Goal: Transaction & Acquisition: Purchase product/service

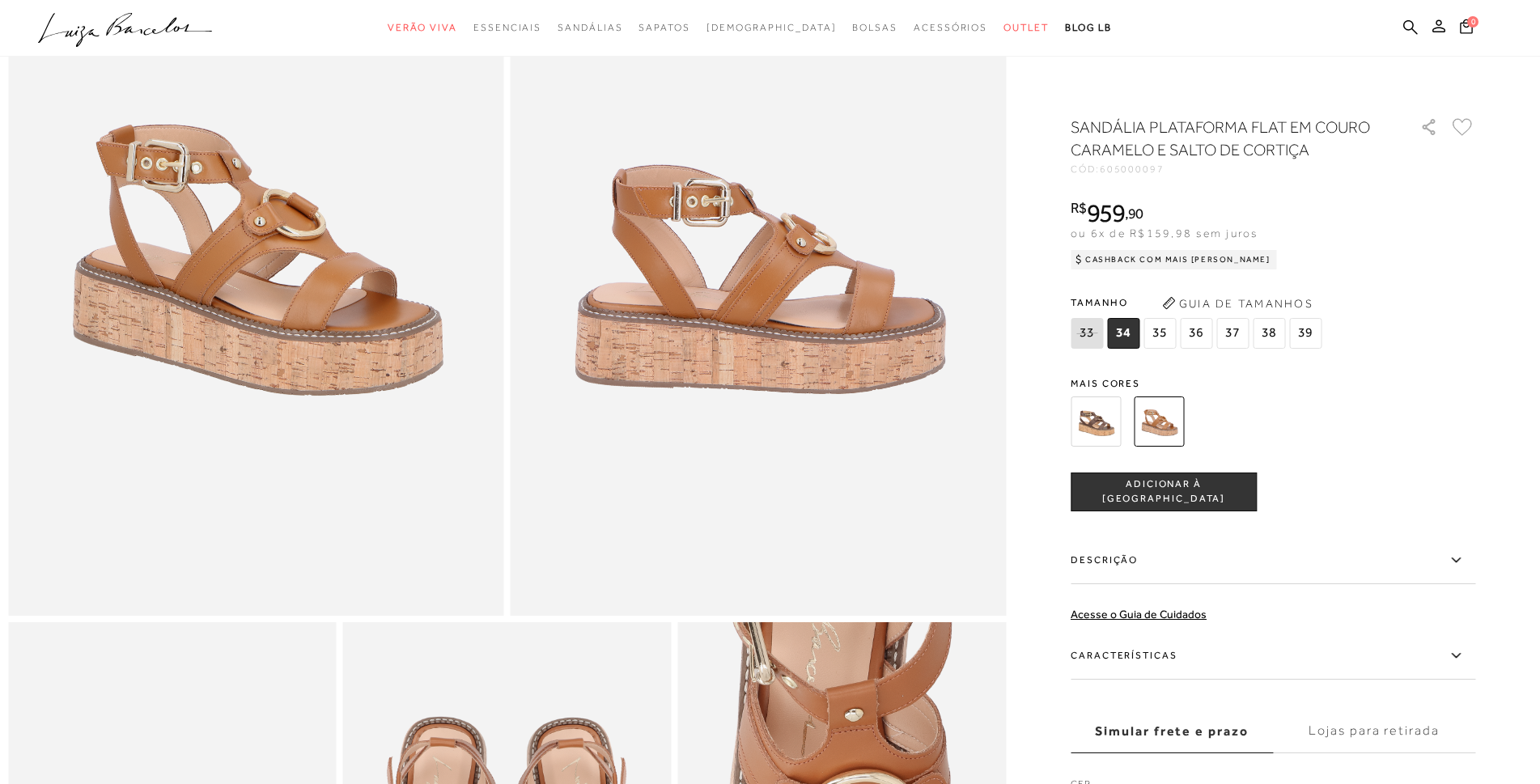
scroll to position [647, 0]
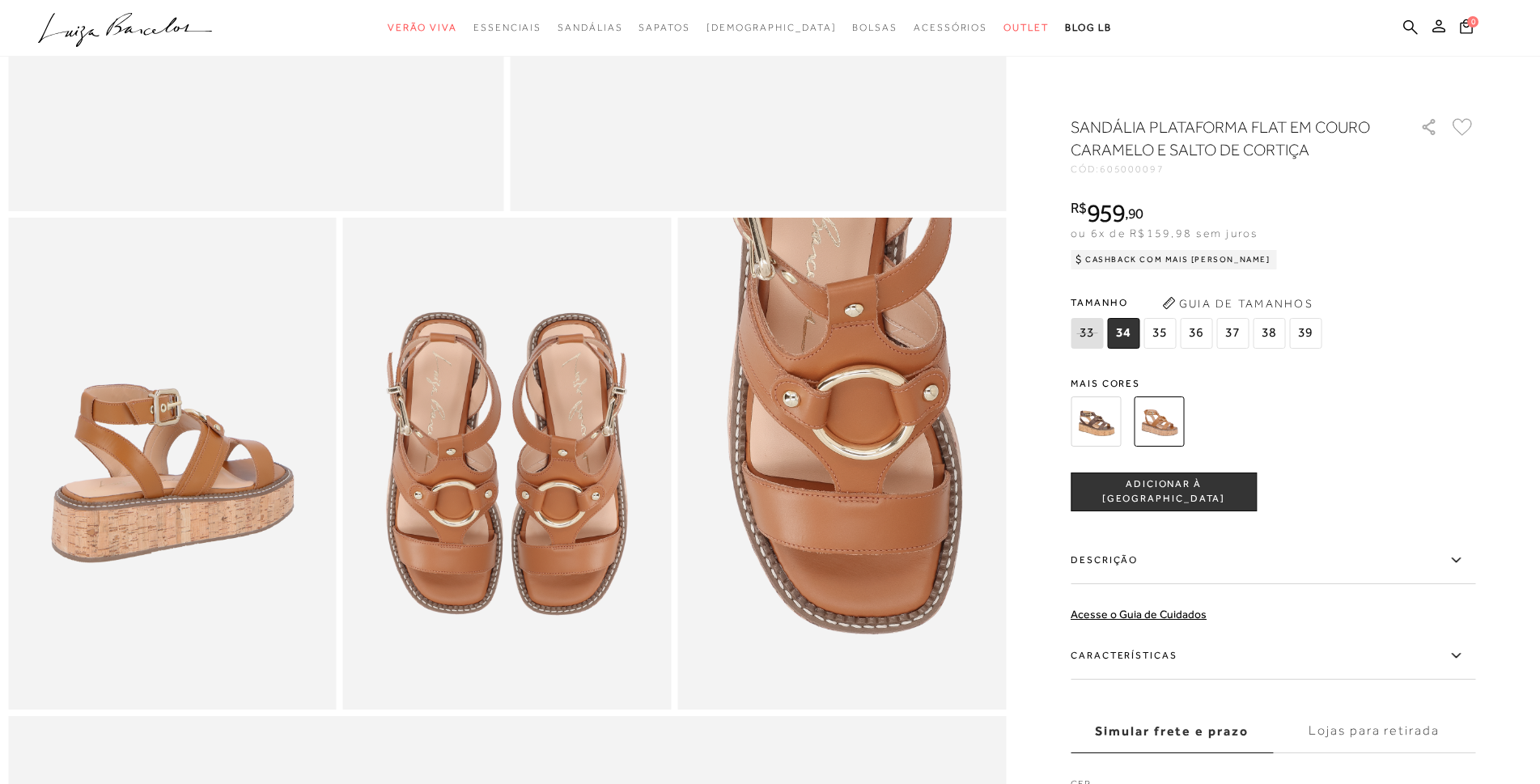
click at [1086, 416] on img at bounding box center [1096, 421] width 50 height 50
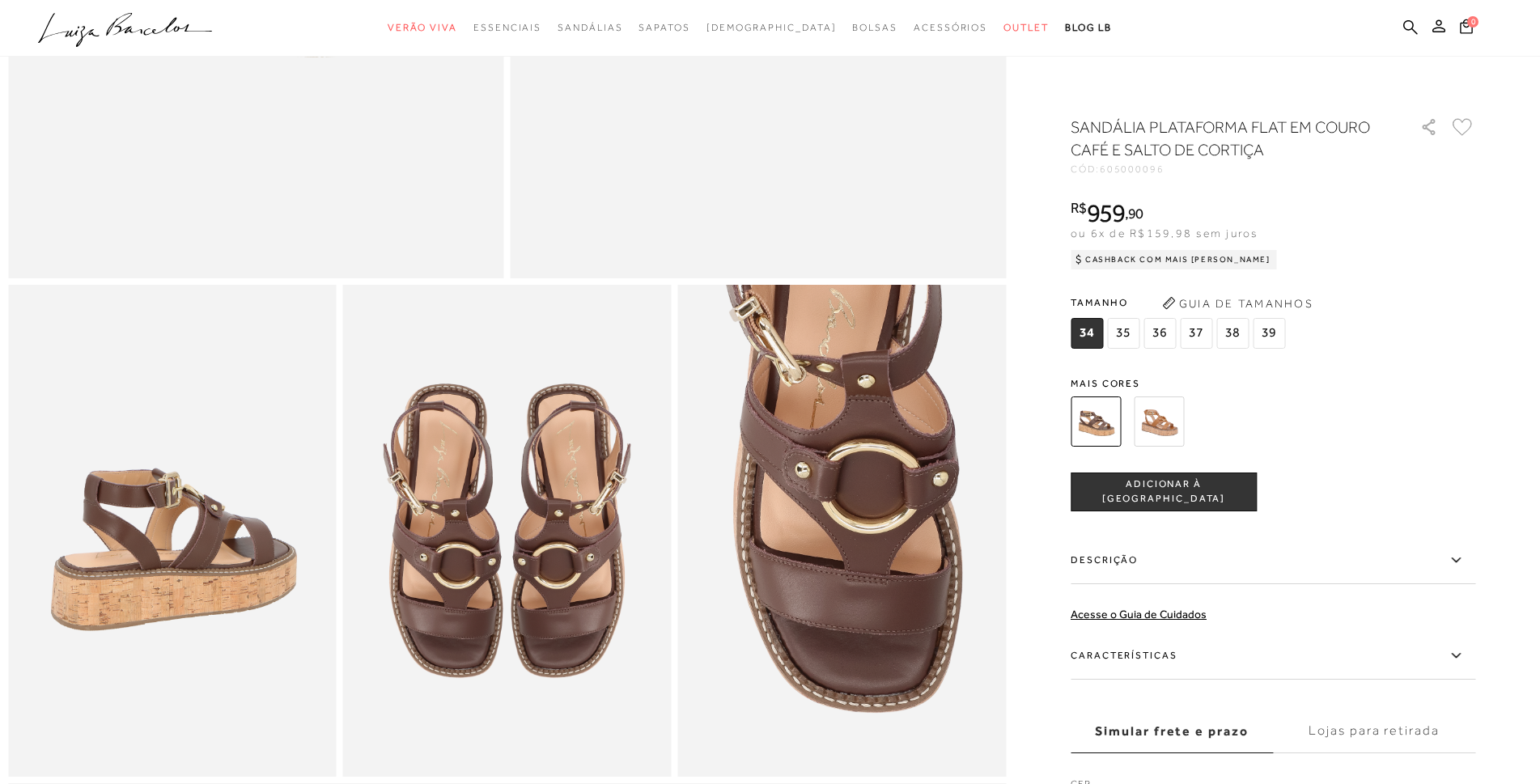
scroll to position [728, 0]
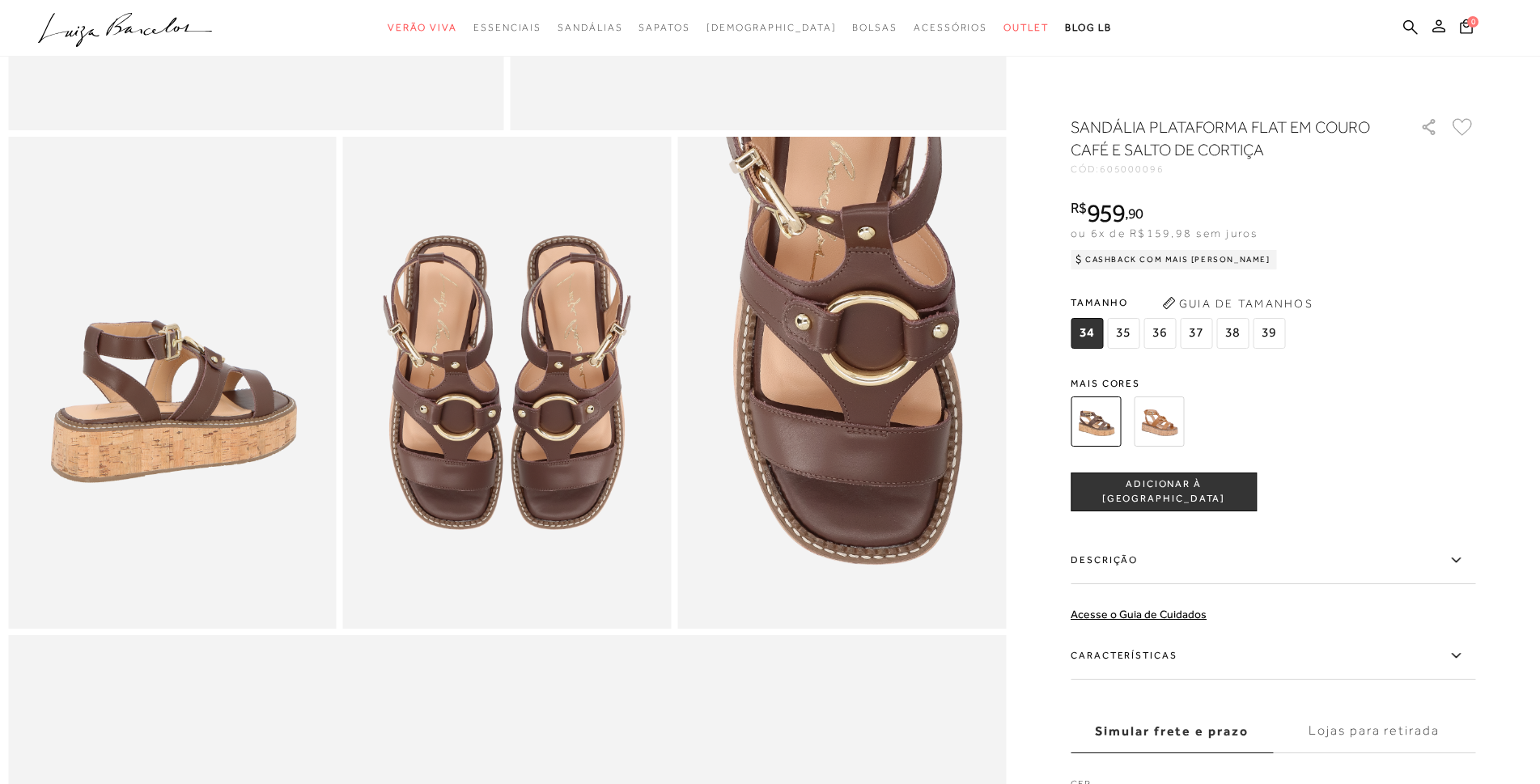
click at [1158, 431] on img at bounding box center [1158, 421] width 50 height 50
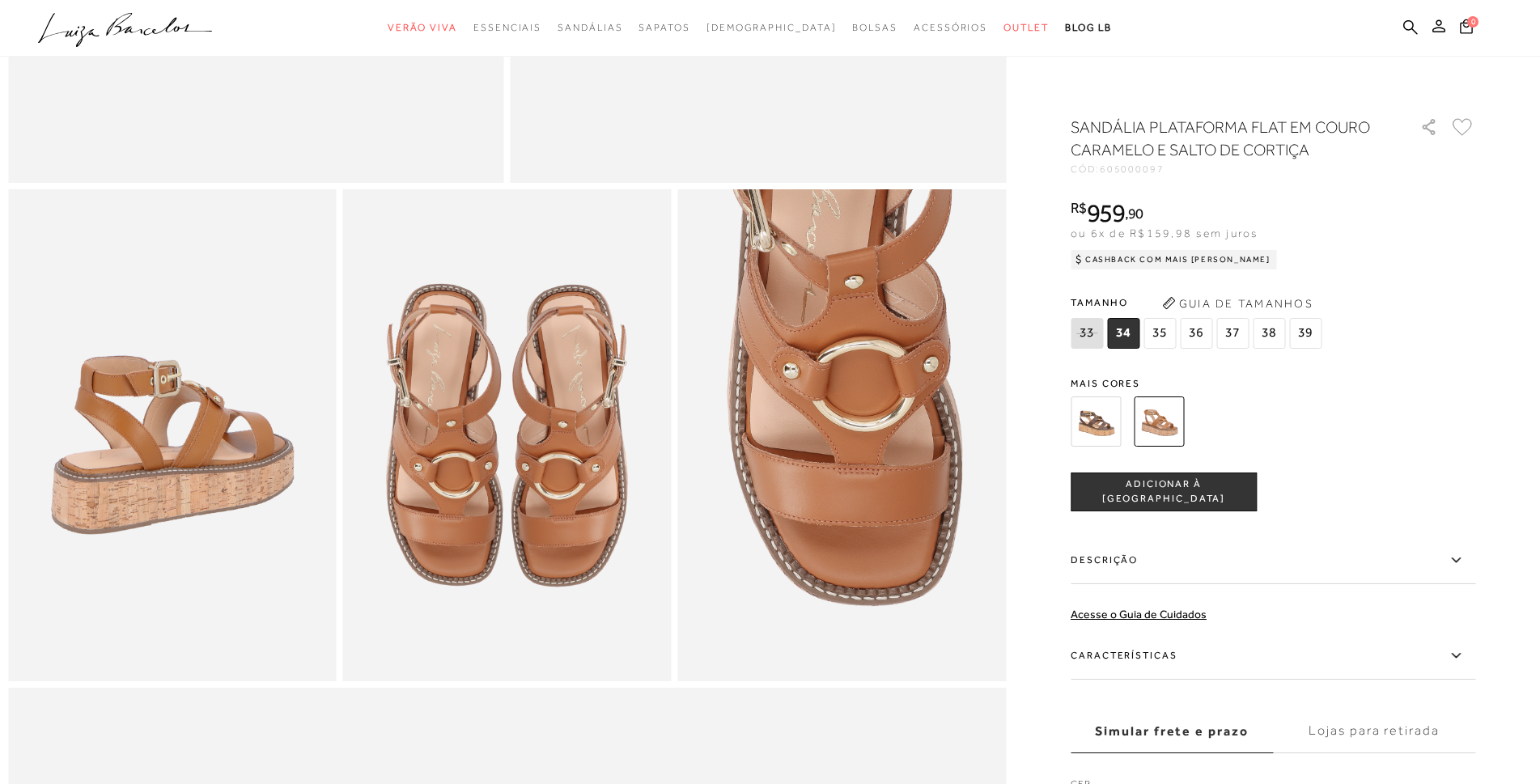
scroll to position [566, 0]
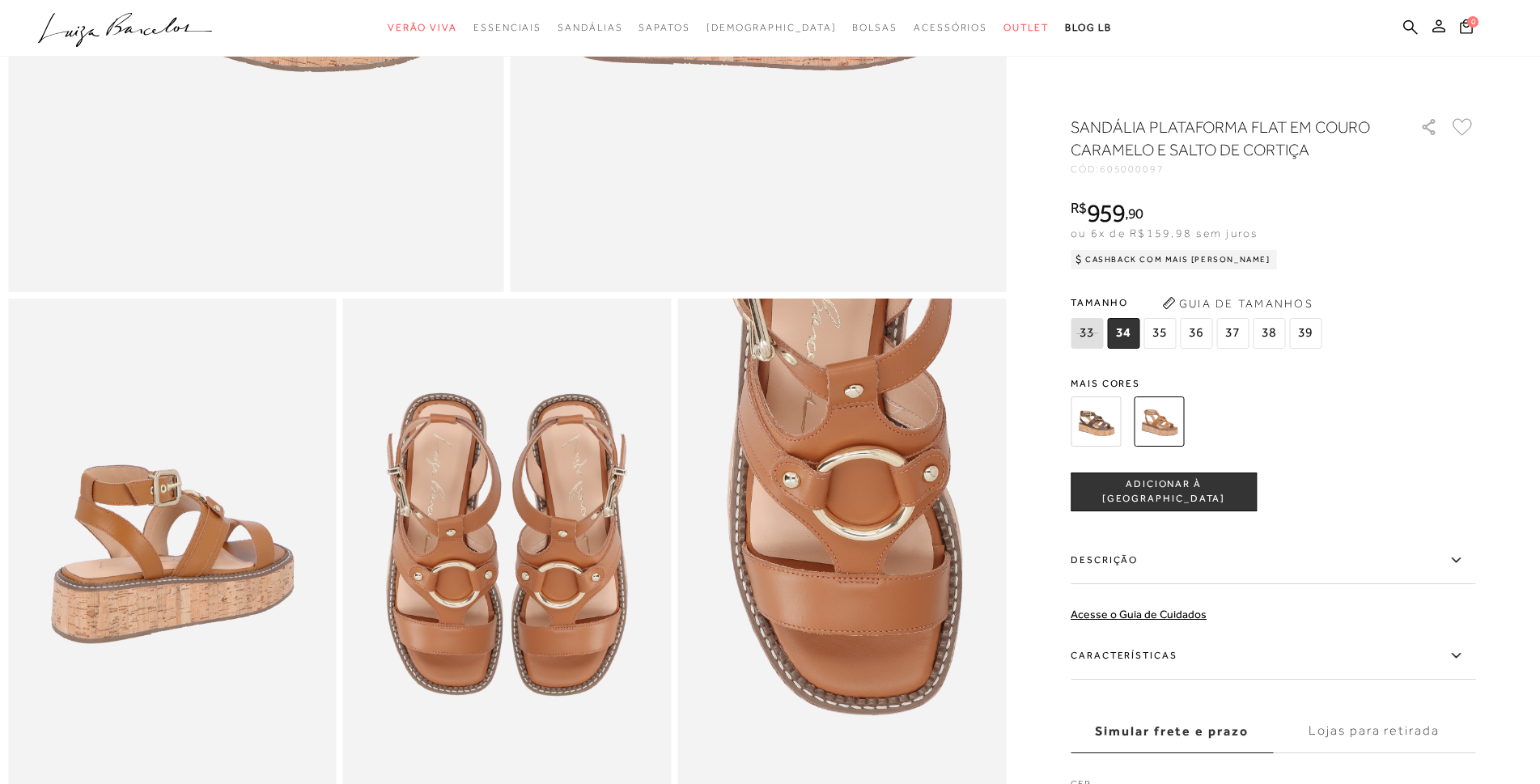
click at [1203, 337] on span "36" at bounding box center [1196, 333] width 32 height 30
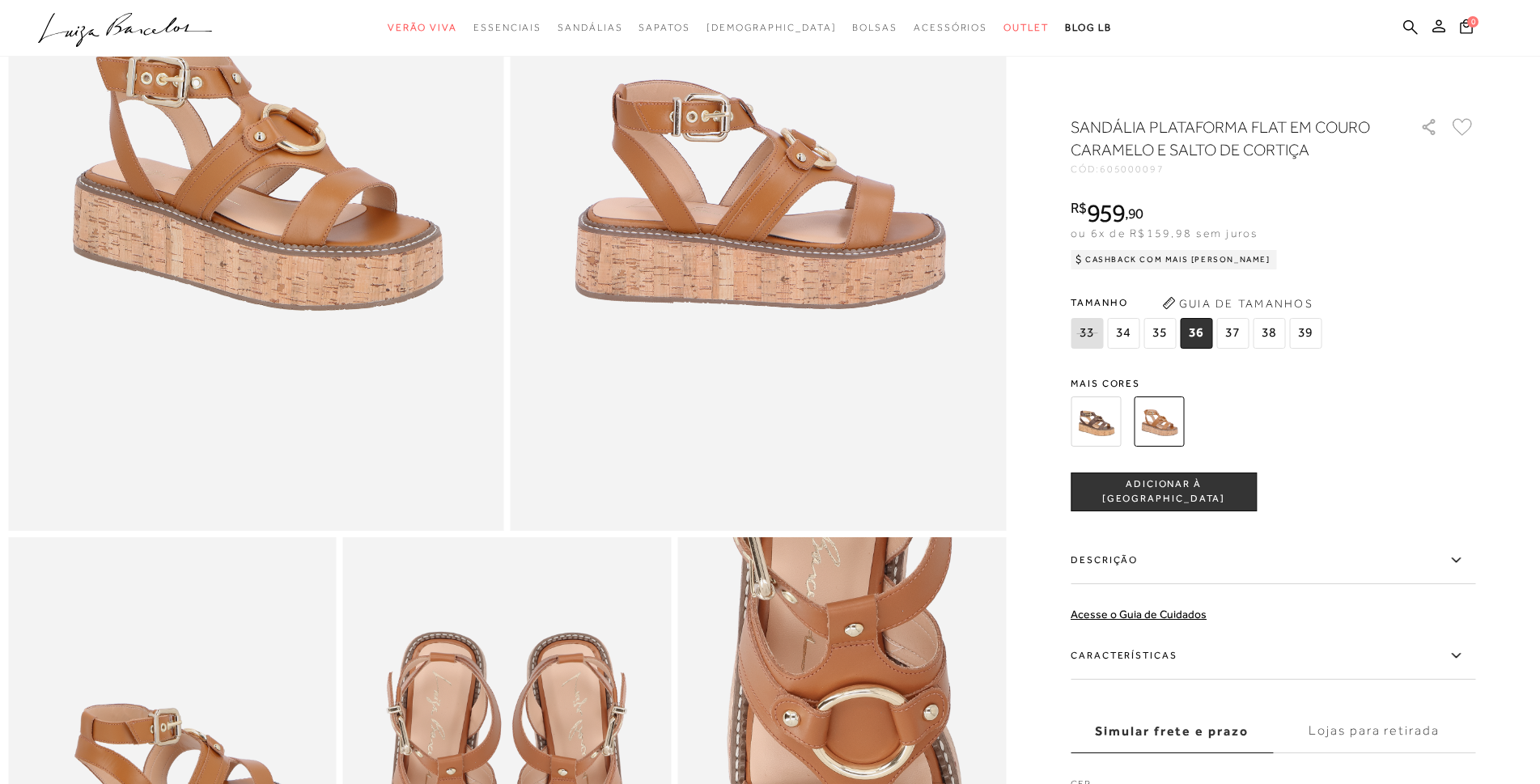
scroll to position [243, 0]
